Goal: Navigation & Orientation: Find specific page/section

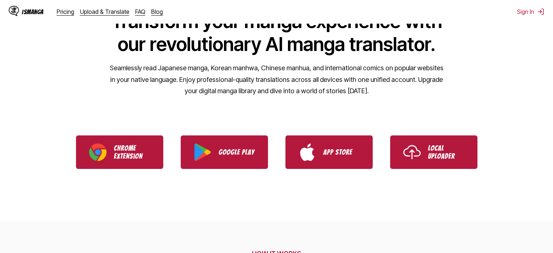
scroll to position [109, 0]
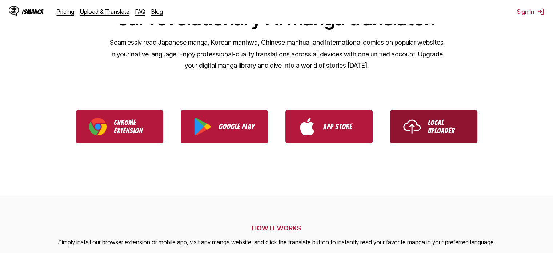
click at [429, 127] on p "Local Uploader" at bounding box center [446, 127] width 36 height 16
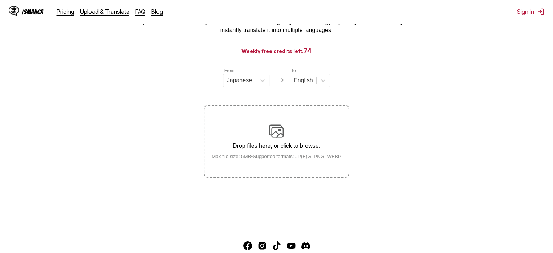
scroll to position [36, 0]
